Goal: Information Seeking & Learning: Learn about a topic

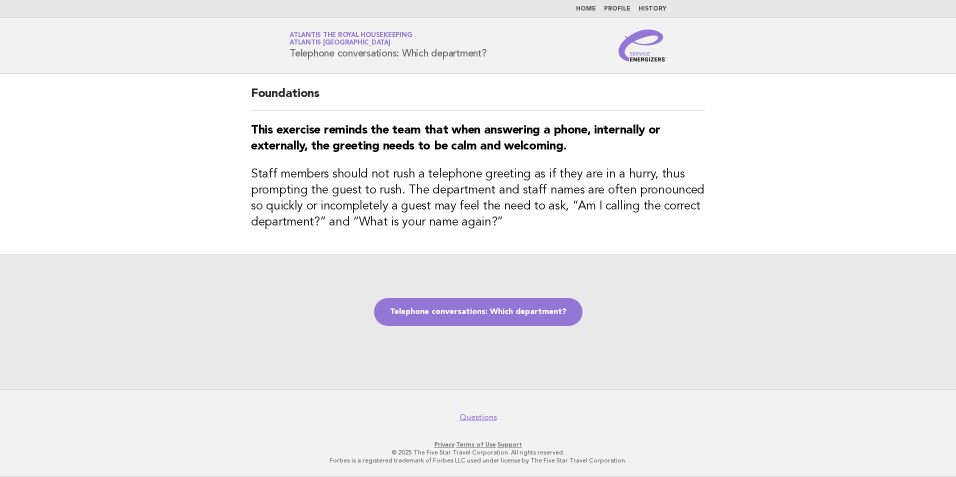
click at [590, 8] on link "Home" at bounding box center [586, 9] width 20 height 6
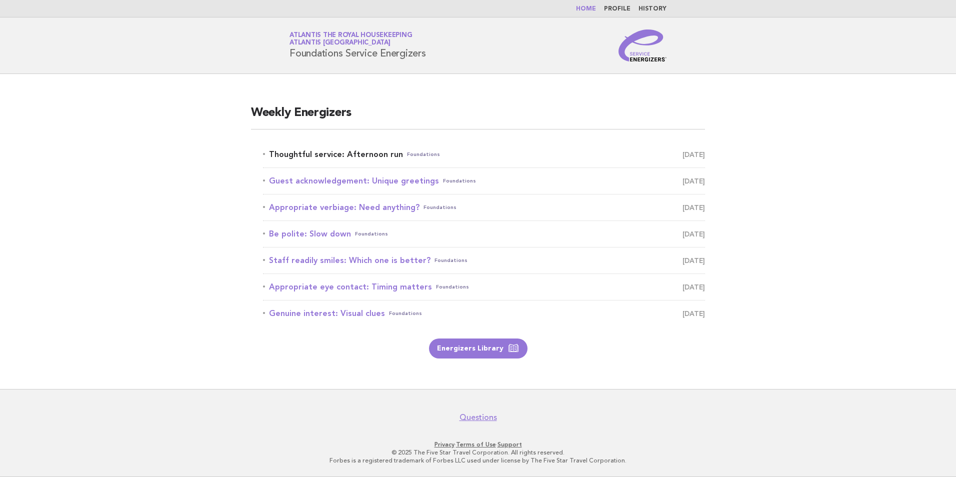
click at [349, 155] on link "Thoughtful service: Afternoon run Foundations October 14" at bounding box center [484, 154] width 442 height 14
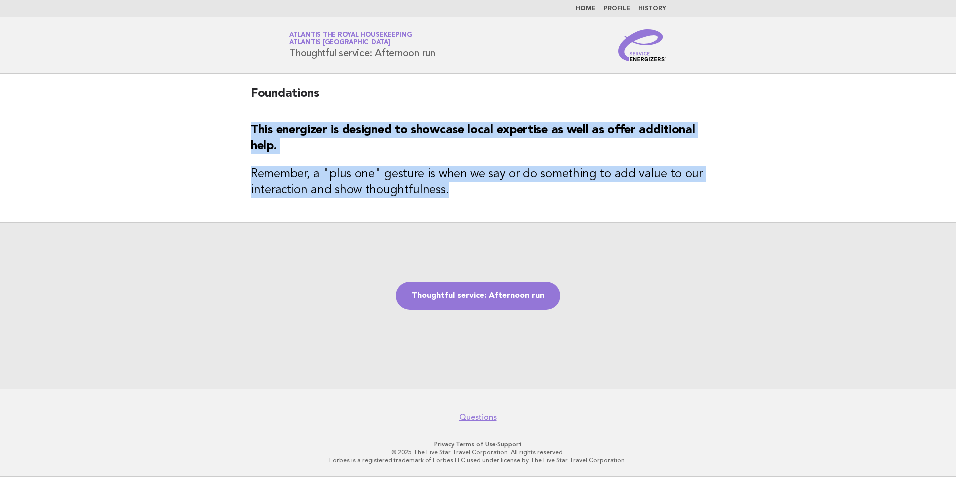
drag, startPoint x: 251, startPoint y: 130, endPoint x: 471, endPoint y: 196, distance: 229.3
click at [471, 196] on div "Foundations This energizer is designed to showcase local expertise as well as o…" at bounding box center [478, 148] width 478 height 148
drag, startPoint x: 471, startPoint y: 196, endPoint x: 397, endPoint y: 191, distance: 73.7
copy div "This energizer is designed to showcase local expertise as well as offer additio…"
